Goal: Task Accomplishment & Management: Manage account settings

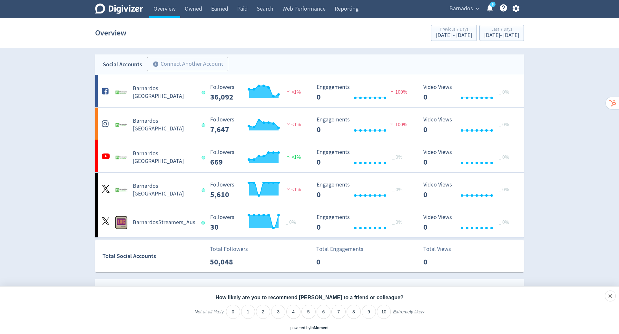
click at [517, 9] on icon "button" at bounding box center [515, 8] width 7 height 7
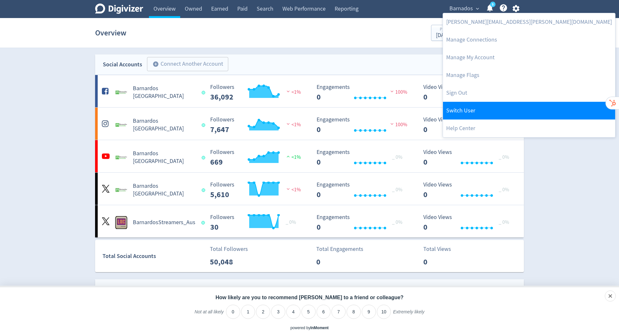
click at [476, 104] on link "Switch User" at bounding box center [529, 111] width 172 height 18
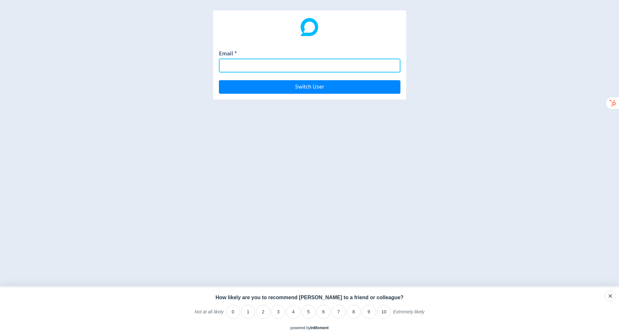
click at [321, 63] on input "Email *" at bounding box center [309, 66] width 181 height 14
paste input "[EMAIL_ADDRESS][DOMAIN_NAME]"
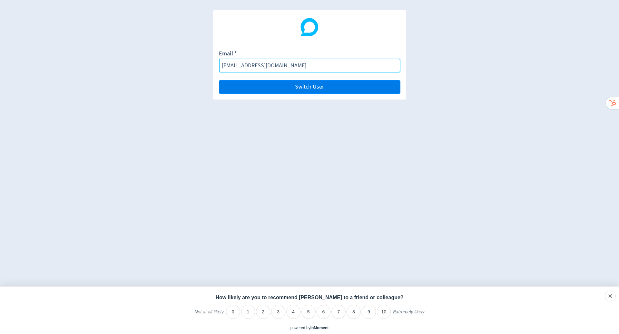
type input "[EMAIL_ADDRESS][DOMAIN_NAME]"
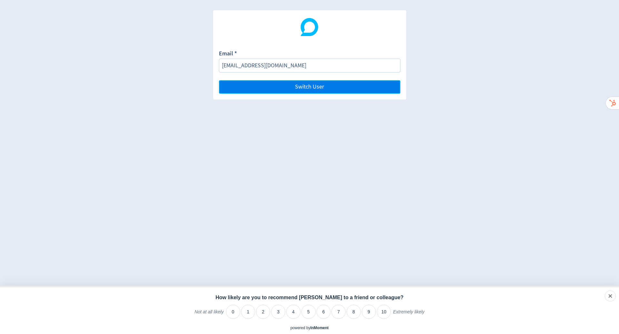
click at [338, 85] on button "Switch User" at bounding box center [309, 87] width 181 height 14
